Goal: Information Seeking & Learning: Understand process/instructions

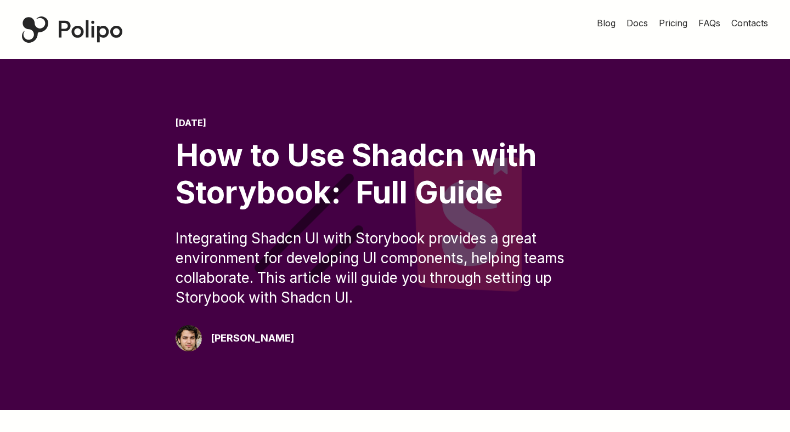
click at [246, 344] on div "[PERSON_NAME]" at bounding box center [252, 338] width 83 height 15
click at [249, 341] on div "[PERSON_NAME]" at bounding box center [252, 338] width 83 height 15
click at [320, 353] on div at bounding box center [395, 234] width 790 height 351
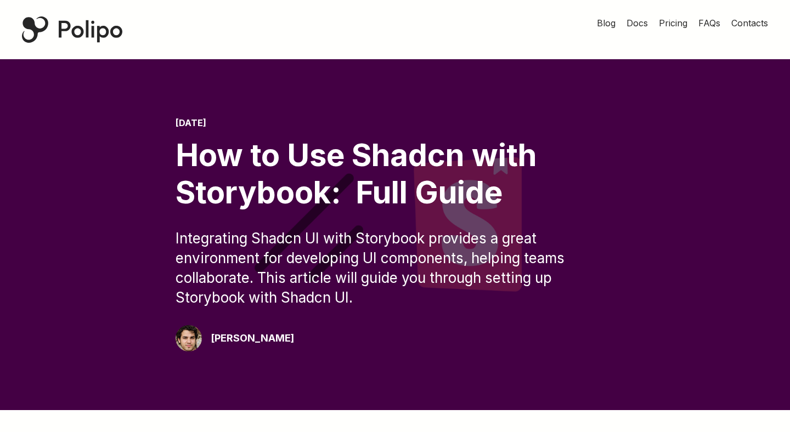
click at [245, 337] on div "[PERSON_NAME]" at bounding box center [252, 338] width 83 height 15
click at [351, 344] on div "[DATE] How to Use Shadcn with Storybook: Full Guide Integrating Shadcn UI with …" at bounding box center [395, 235] width 439 height 234
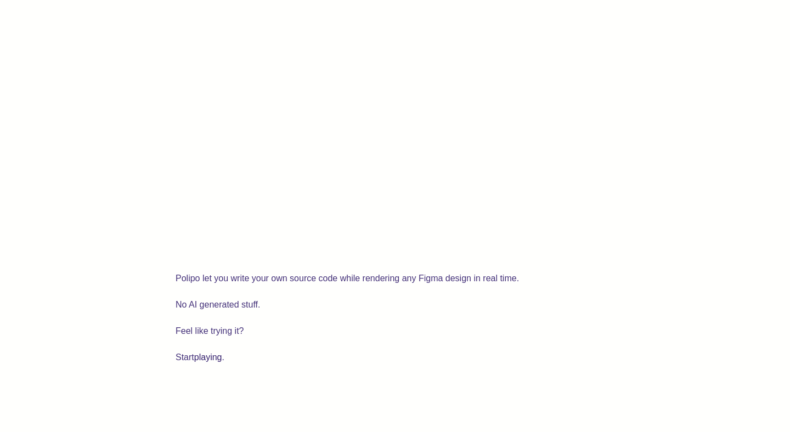
scroll to position [3062, 0]
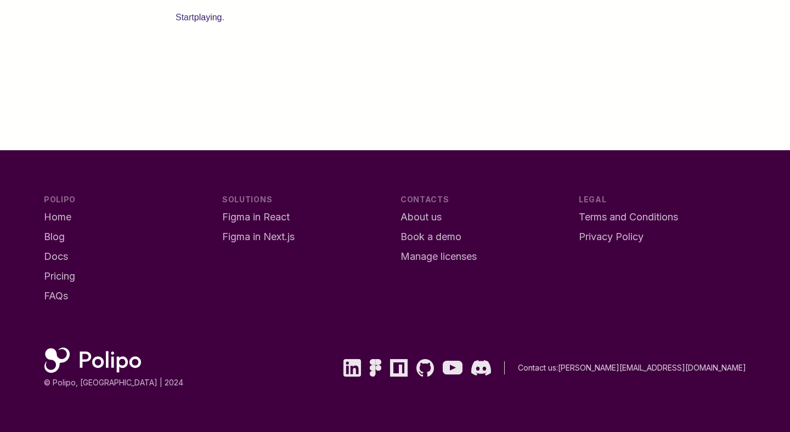
click at [283, 216] on span "Figma in React" at bounding box center [255, 217] width 67 height 12
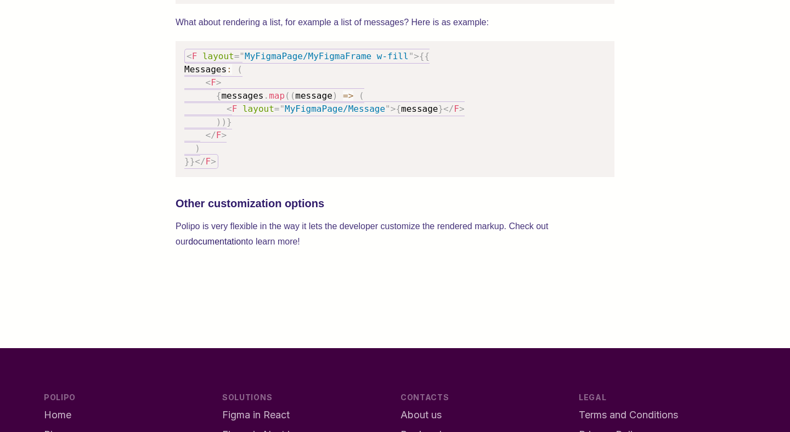
scroll to position [2020, 0]
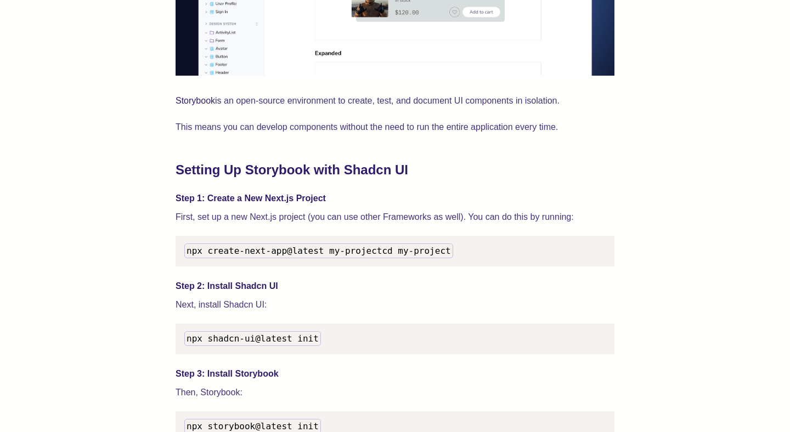
scroll to position [933, 0]
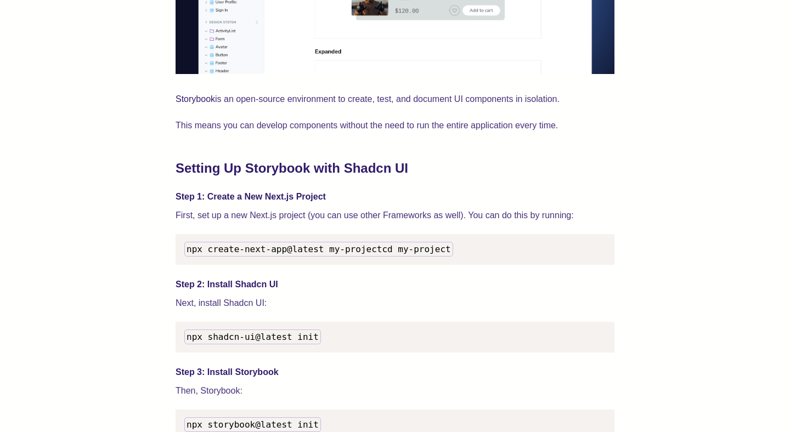
click at [286, 253] on span "npx create-next-app@latest my-project" at bounding box center [284, 249] width 195 height 10
copy span "npx create-next-app@latest my-project"
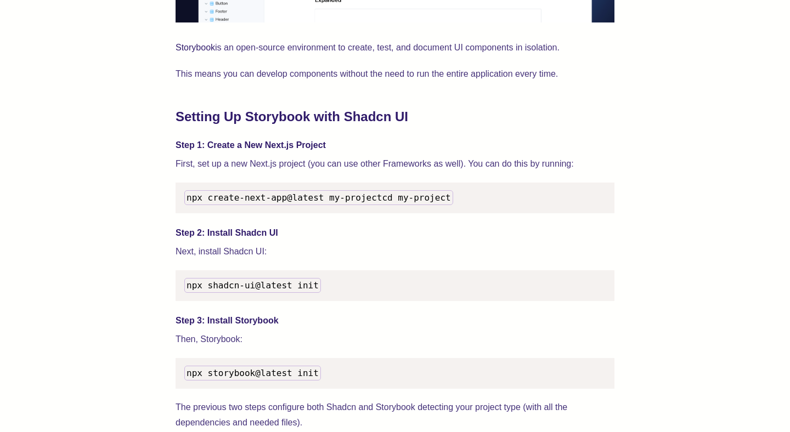
scroll to position [985, 0]
click at [206, 292] on code "npx shadcn-ui@latest init" at bounding box center [252, 285] width 137 height 15
copy span "npx shadcn-ui@latest init"
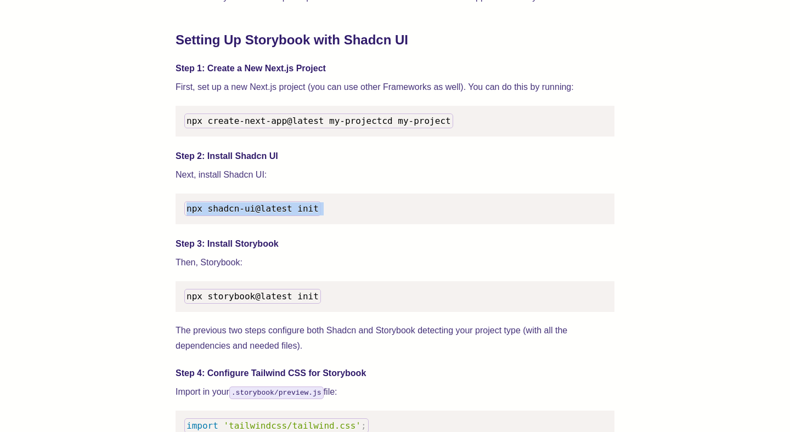
scroll to position [1150, 0]
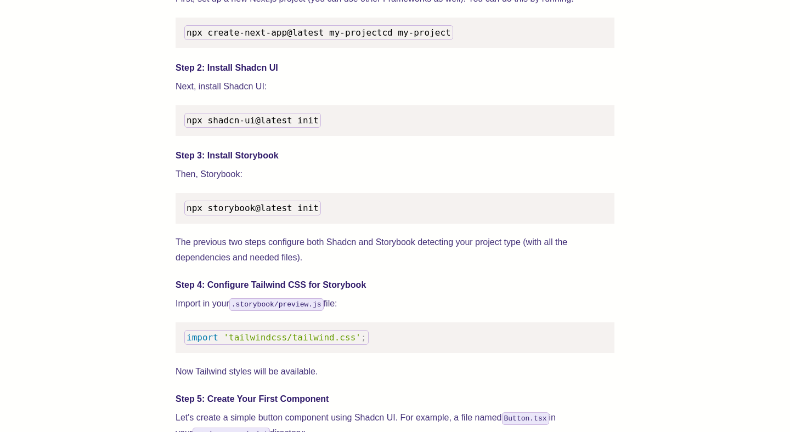
click at [304, 213] on span "npx storybook@latest init" at bounding box center [253, 208] width 132 height 10
copy span "npx storybook@latest init"
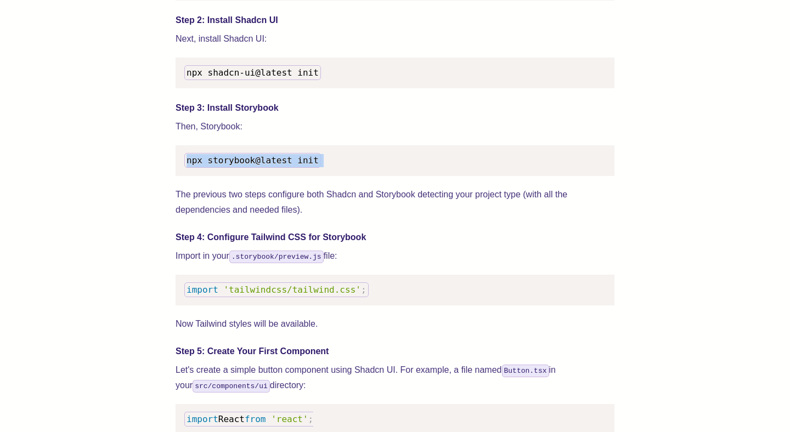
scroll to position [1198, 0]
click at [282, 263] on code ".storybook/preview.js" at bounding box center [276, 256] width 94 height 13
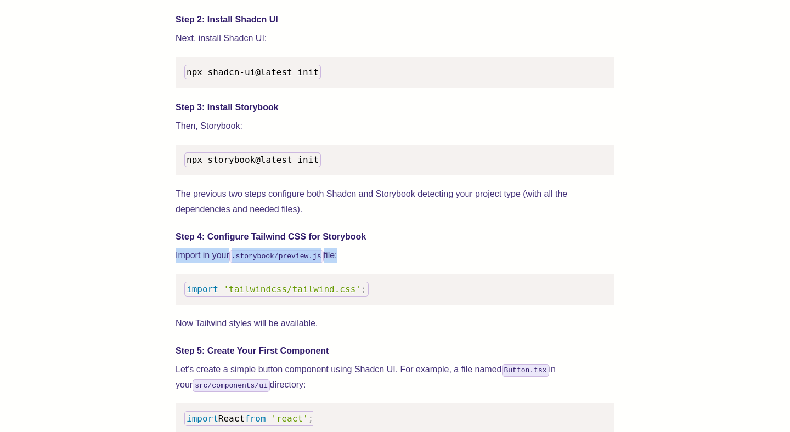
click at [282, 263] on code ".storybook/preview.js" at bounding box center [276, 256] width 94 height 13
click at [275, 263] on code ".storybook/preview.js" at bounding box center [276, 256] width 94 height 13
click at [342, 295] on span "'tailwindcss/tailwind.css'" at bounding box center [291, 289] width 137 height 10
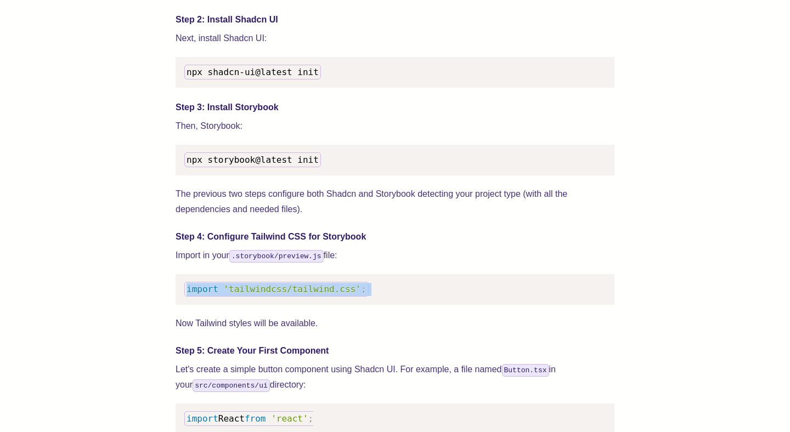
click at [342, 295] on span "'tailwindcss/tailwind.css'" at bounding box center [291, 289] width 137 height 10
copy code "import 'tailwindcss/tailwind.css' ;"
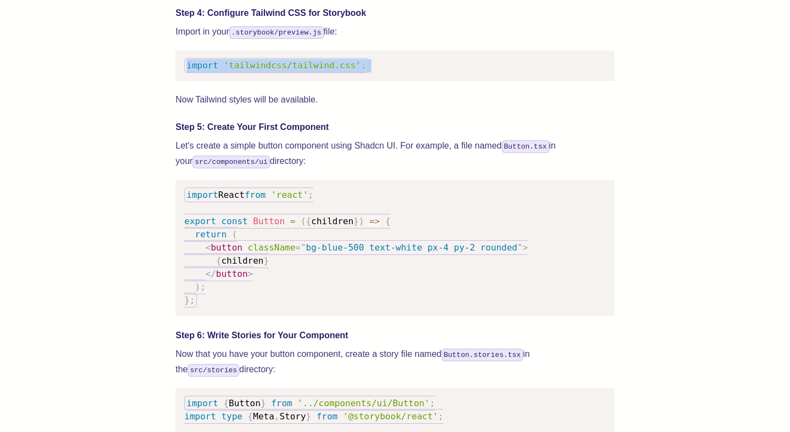
scroll to position [1425, 0]
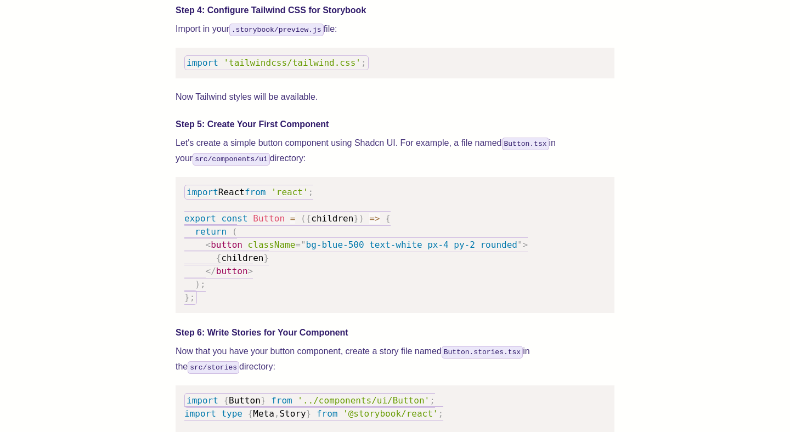
click at [207, 166] on code "src/components/ui" at bounding box center [231, 159] width 77 height 13
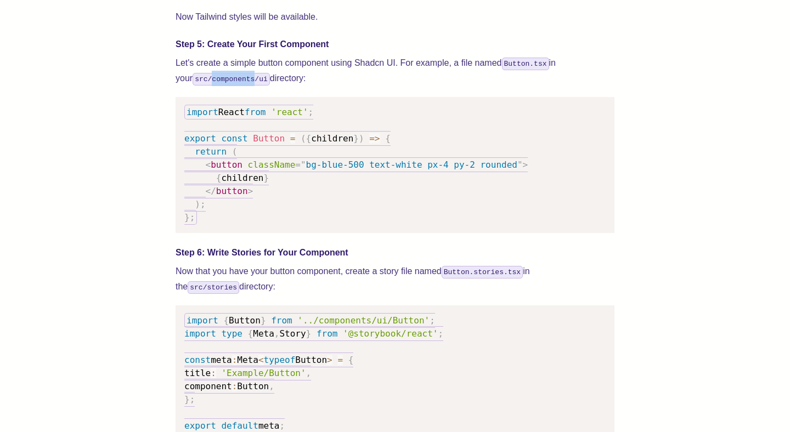
scroll to position [1504, 0]
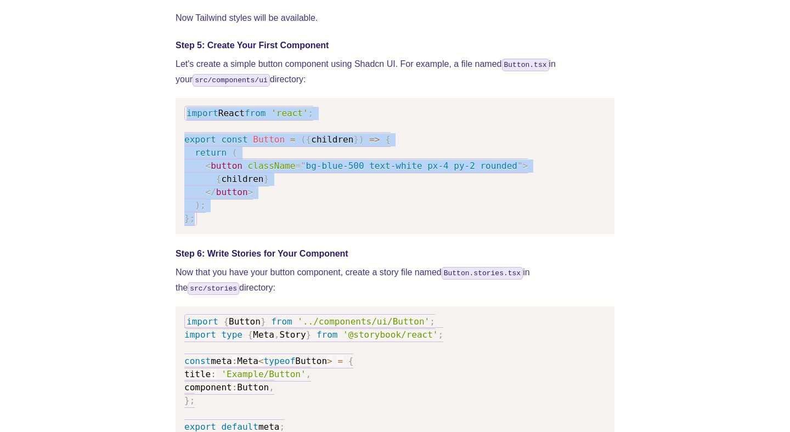
drag, startPoint x: 186, startPoint y: 127, endPoint x: 246, endPoint y: 227, distance: 117.1
click at [246, 227] on pre "import React from 'react' ; export const Button = ( { children } ) => { return …" at bounding box center [395, 166] width 439 height 136
copy code "import React from 'react' ; export const Button = ( { children } ) => { return …"
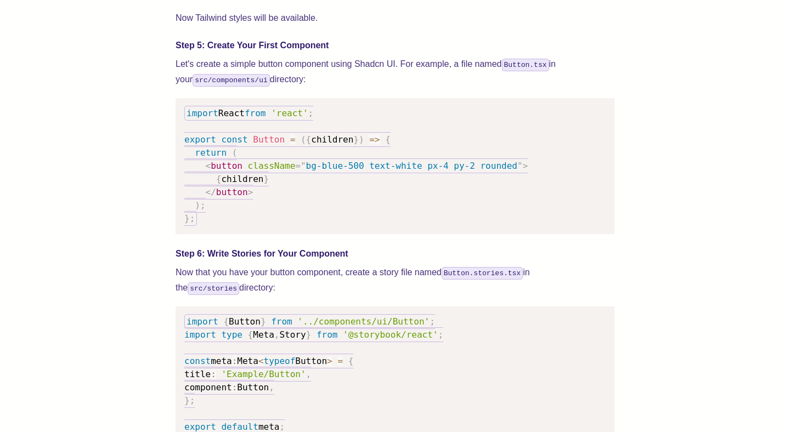
click at [379, 193] on pre "import React from 'react' ; export const Button = ( { children } ) => { return …" at bounding box center [395, 166] width 439 height 136
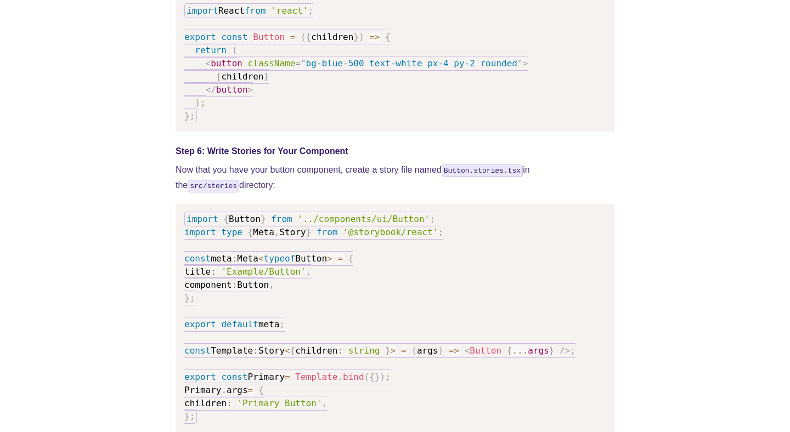
scroll to position [1607, 0]
click at [368, 308] on pre "import { Button } from '../components/ui/Button' ; import type { Meta , Story }…" at bounding box center [395, 318] width 439 height 228
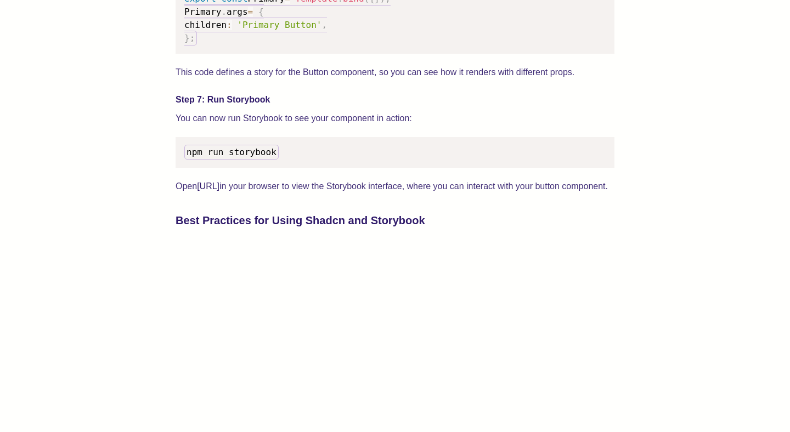
scroll to position [1993, 0]
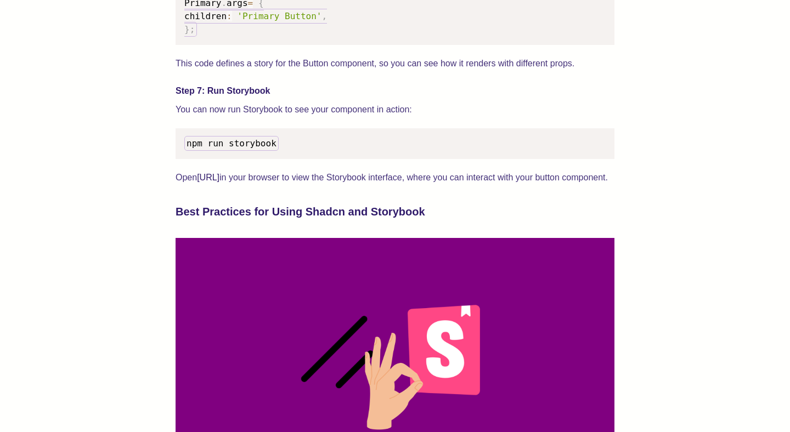
click at [257, 149] on span "npm run storybook" at bounding box center [232, 143] width 90 height 10
copy span "npm run storybook"
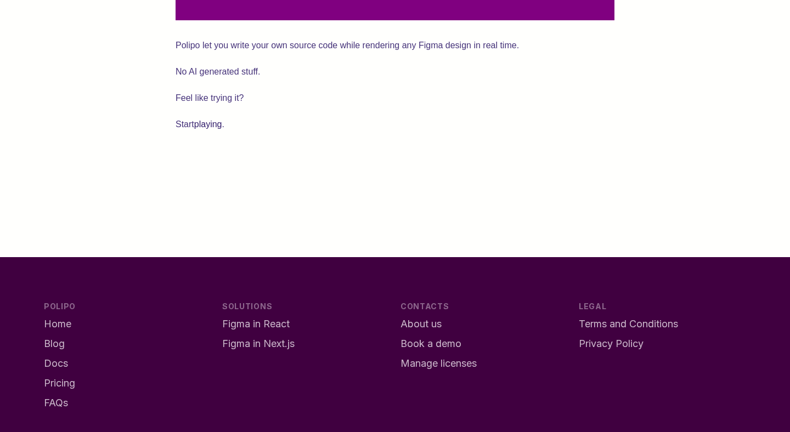
scroll to position [2929, 0]
